Goal: Information Seeking & Learning: Check status

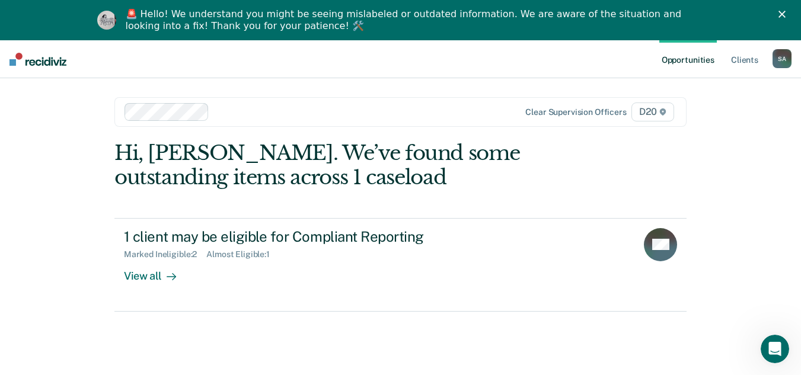
click at [790, 9] on div "🚨 Hello! We understand you might be seeing mislabeled or outdated information. …" at bounding box center [400, 20] width 801 height 31
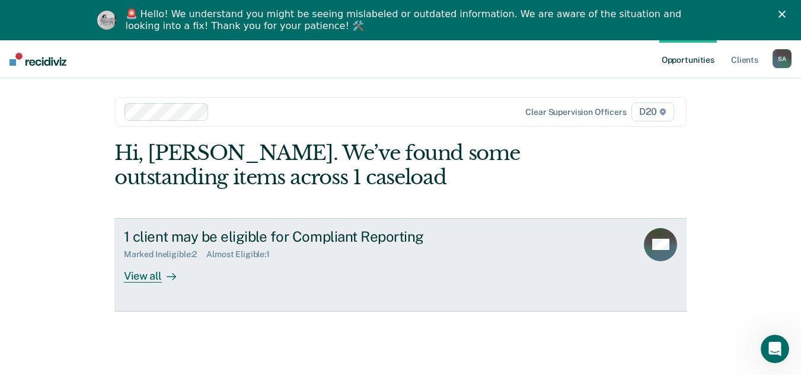
click at [231, 272] on div "1 client may be eligible for Compliant Reporting Marked Ineligible : 2 Almost E…" at bounding box center [346, 255] width 445 height 55
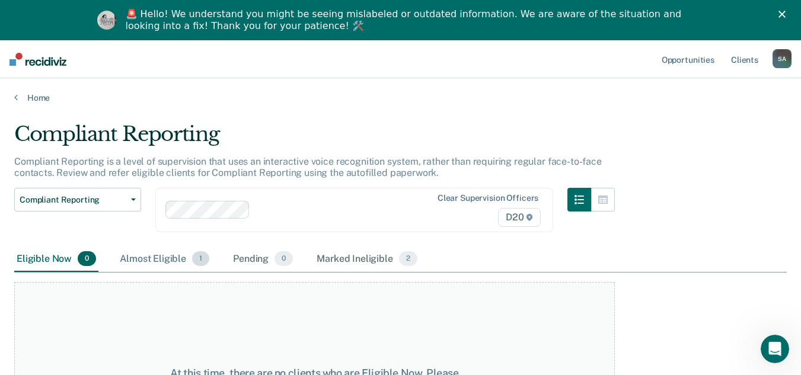
click at [177, 261] on div "Almost Eligible 1" at bounding box center [164, 260] width 94 height 26
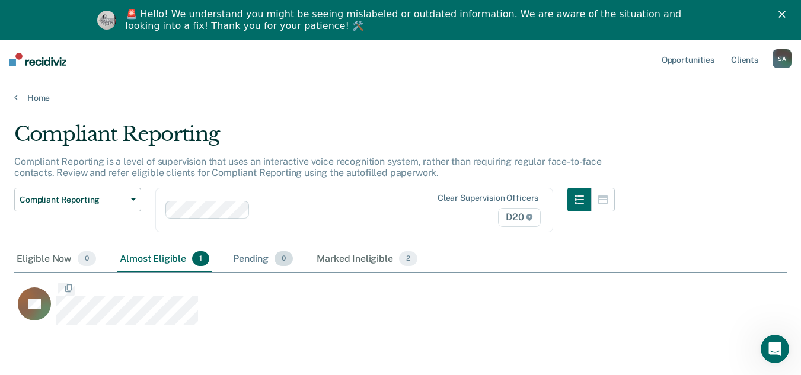
scroll to position [196, 763]
click at [350, 262] on div "Marked Ineligible 2" at bounding box center [367, 260] width 106 height 26
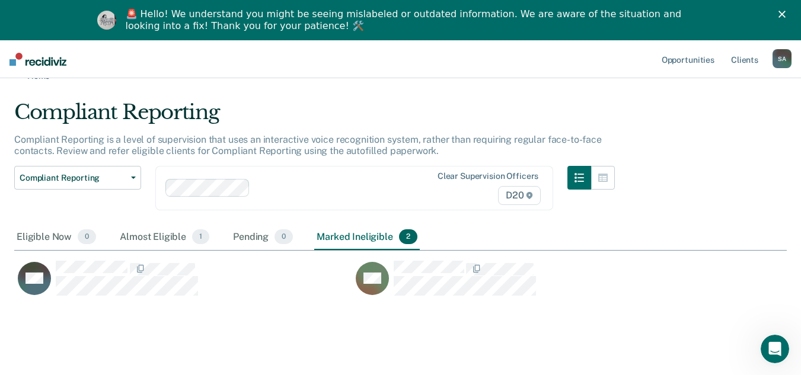
scroll to position [40, 0]
